Goal: Navigation & Orientation: Find specific page/section

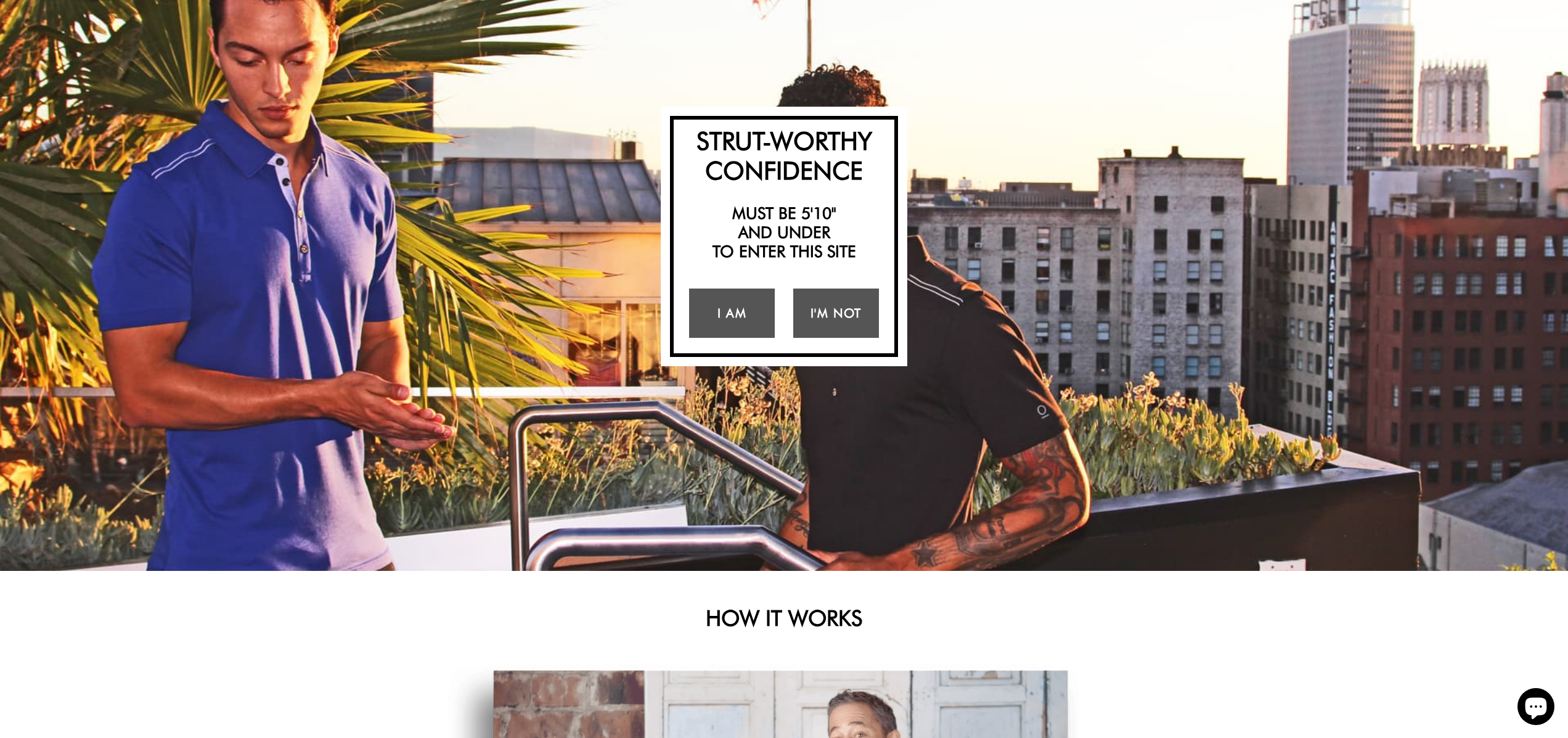
scroll to position [169, 0]
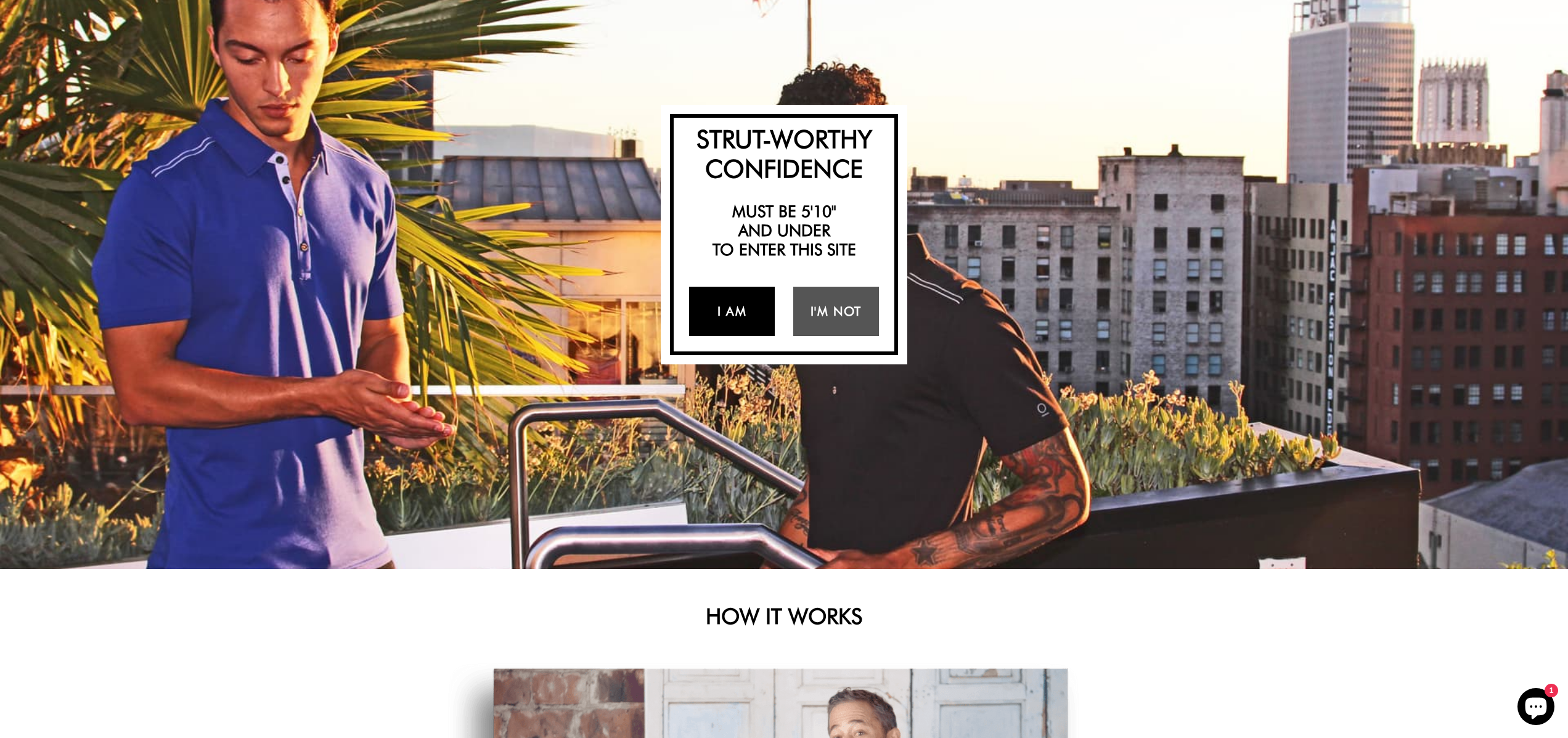
click at [731, 311] on link "I Am" at bounding box center [731, 311] width 86 height 50
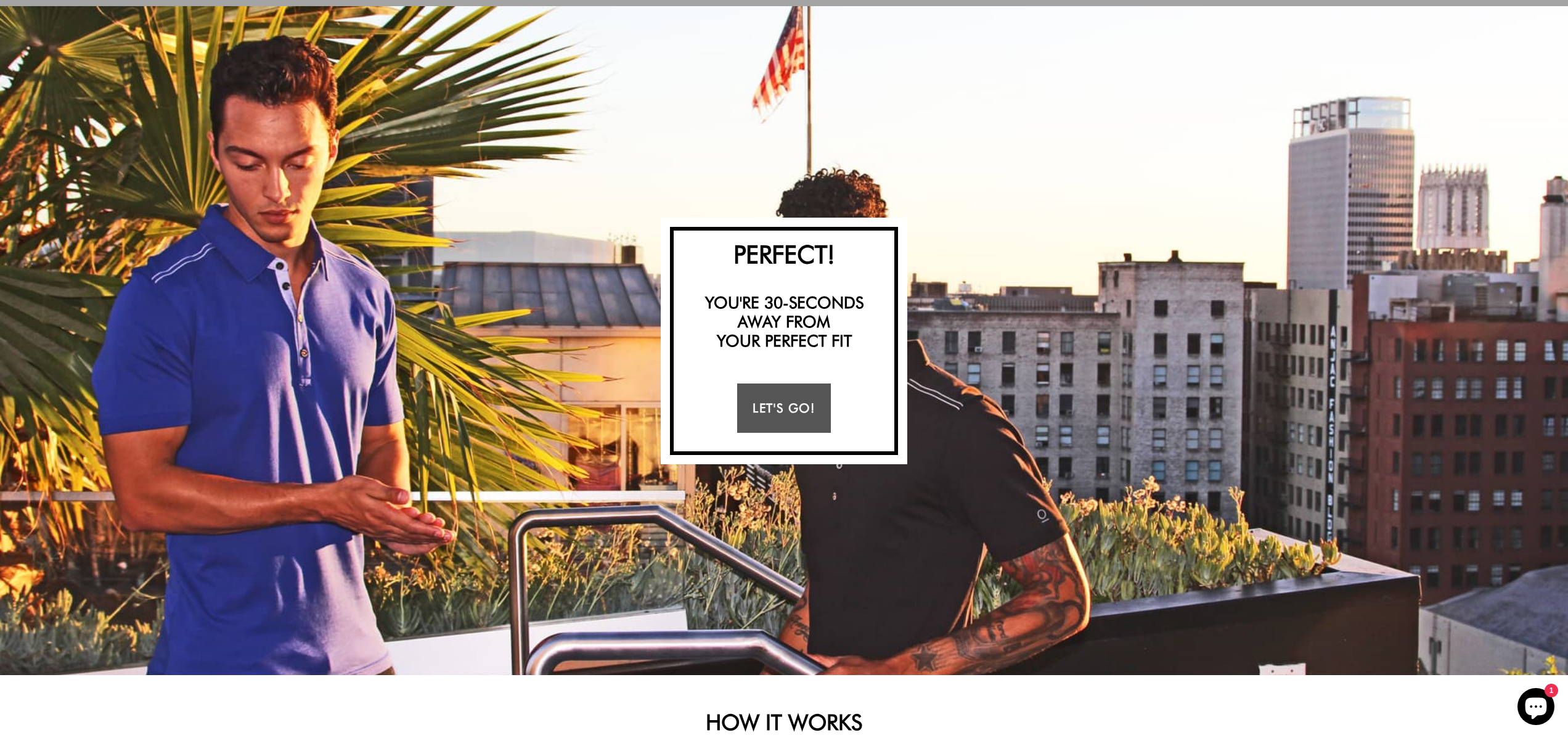
scroll to position [0, 0]
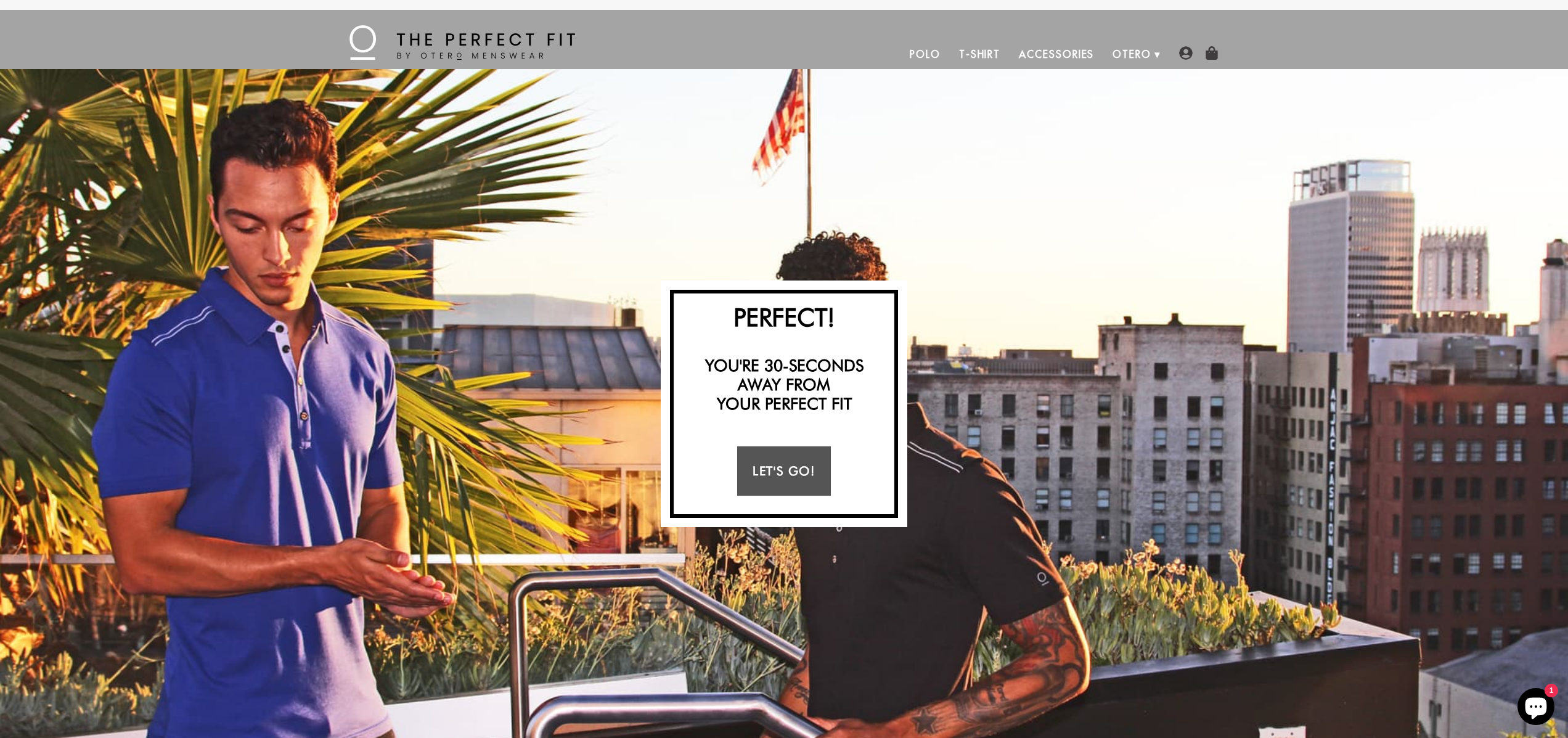
click at [1062, 54] on link "Accessories" at bounding box center [1056, 54] width 94 height 30
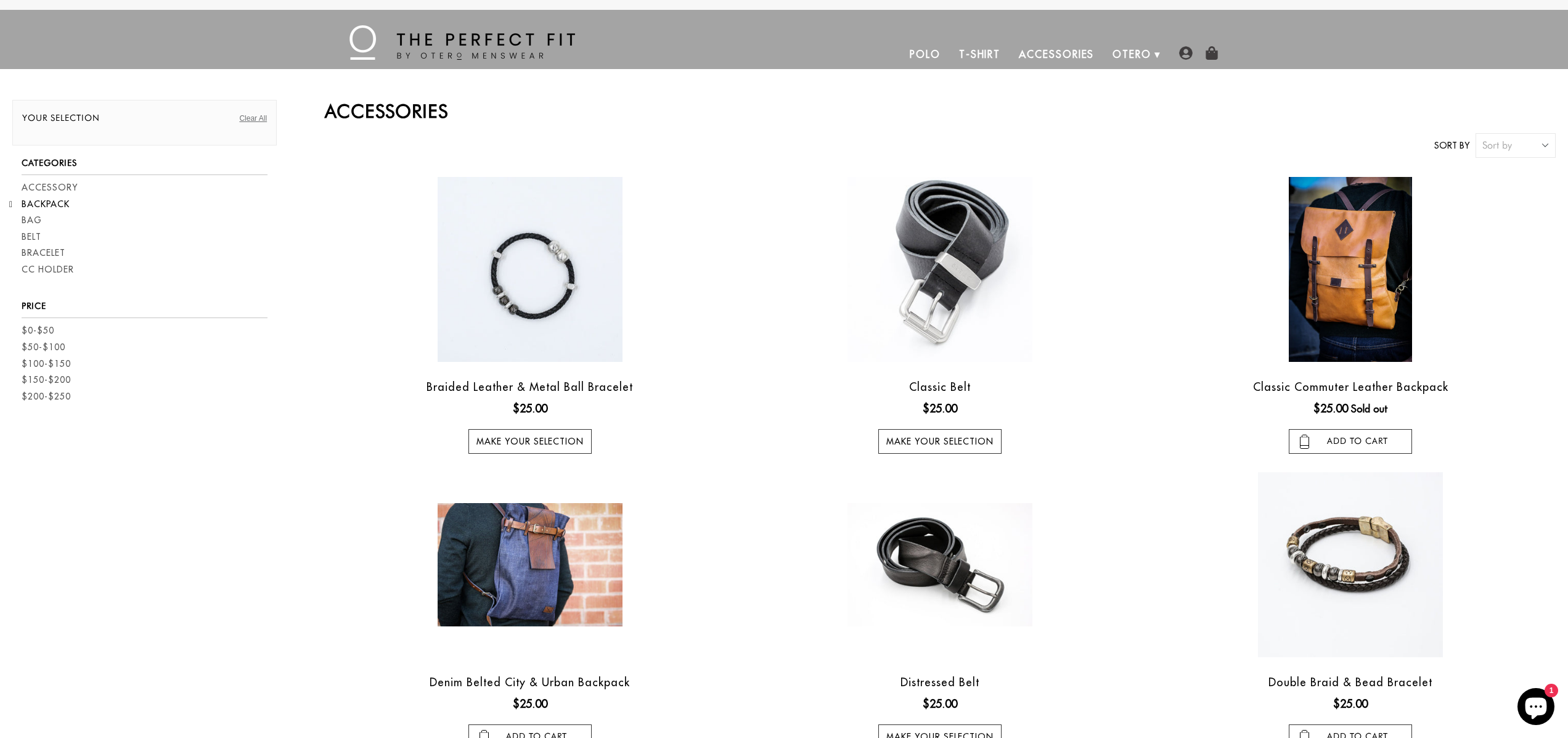
click at [58, 202] on link "Backpack" at bounding box center [45, 204] width 48 height 13
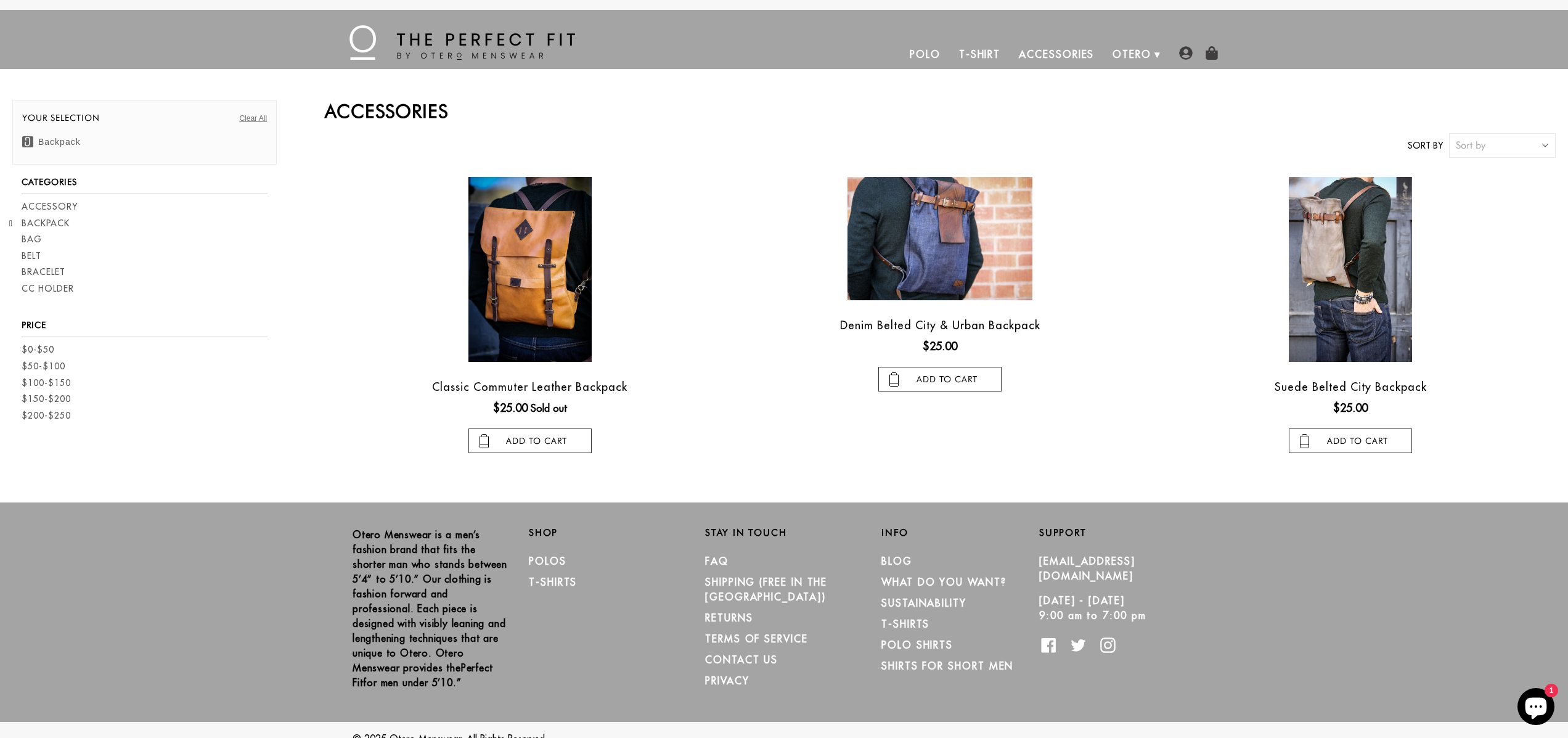
click at [927, 55] on link "Polo" at bounding box center [925, 54] width 50 height 30
